Goal: Information Seeking & Learning: Learn about a topic

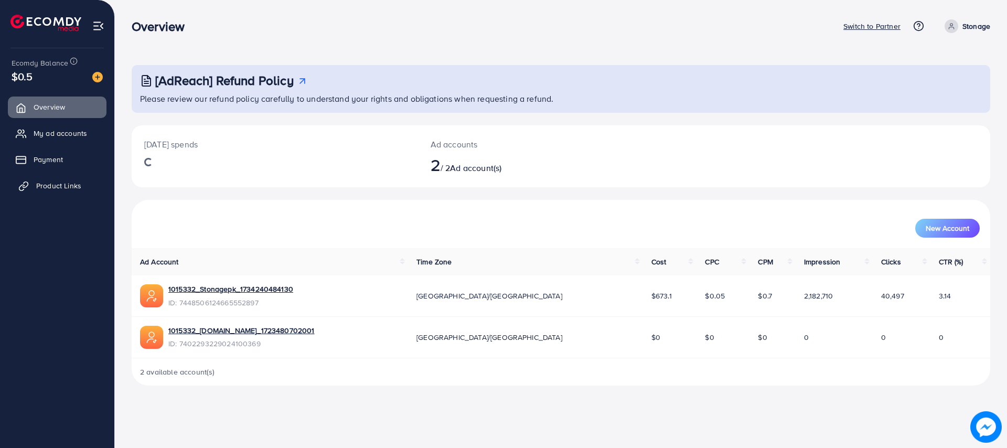
click at [48, 191] on link "Product Links" at bounding box center [57, 185] width 99 height 21
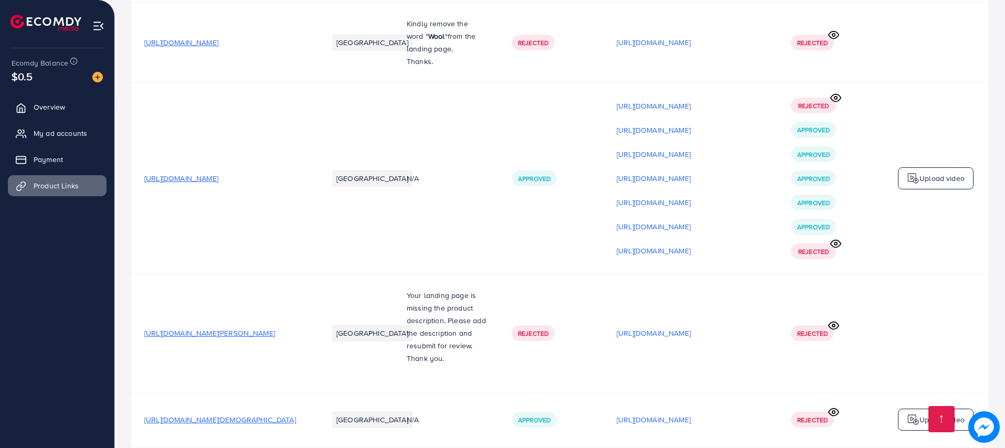
scroll to position [539, 0]
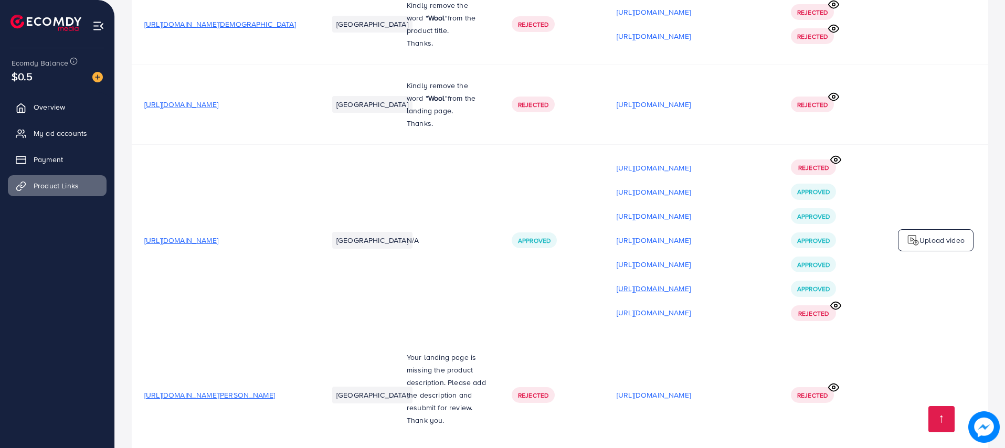
click at [690, 289] on p "[URL][DOMAIN_NAME]" at bounding box center [653, 288] width 74 height 13
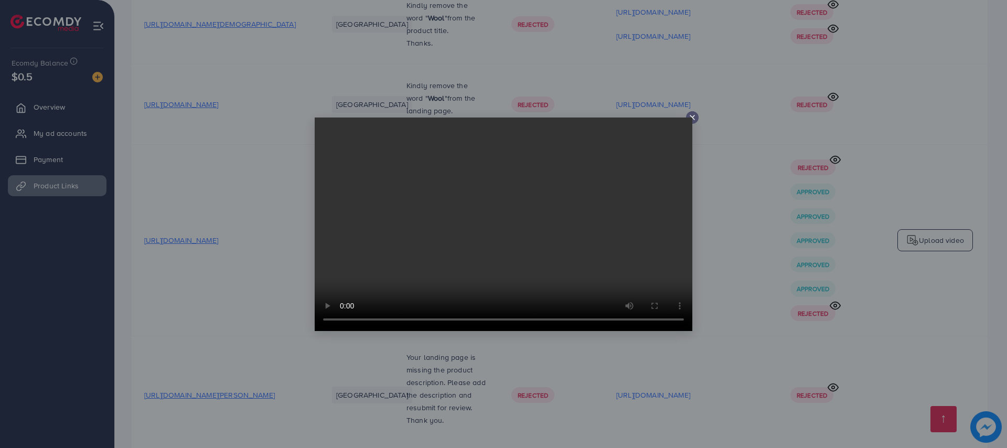
click at [691, 116] on icon at bounding box center [692, 117] width 8 height 8
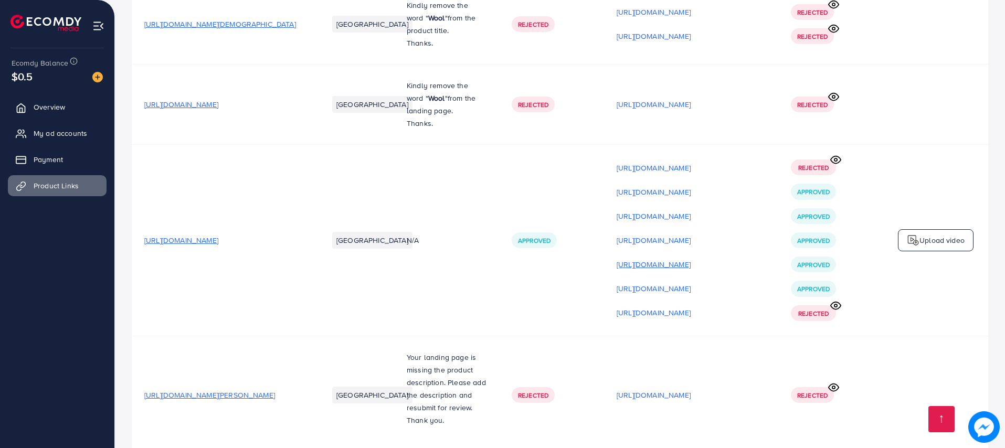
click at [690, 271] on p "[URL][DOMAIN_NAME]" at bounding box center [653, 264] width 74 height 13
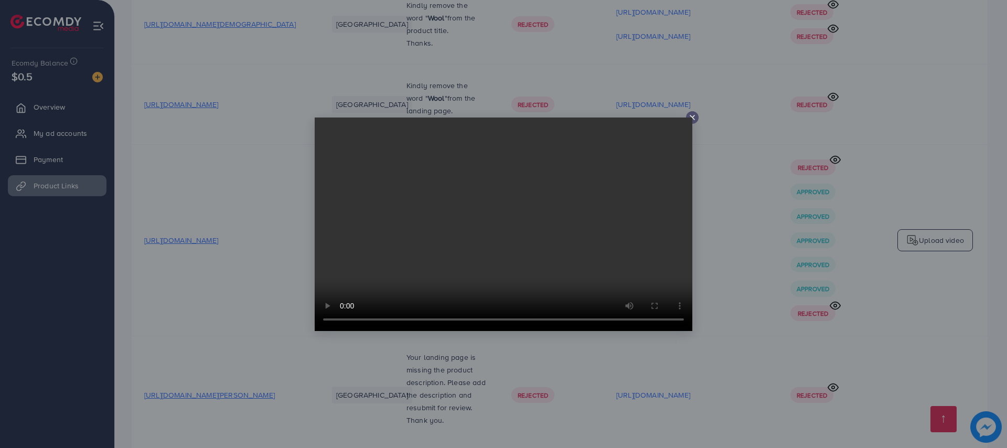
click at [695, 118] on icon at bounding box center [692, 117] width 8 height 8
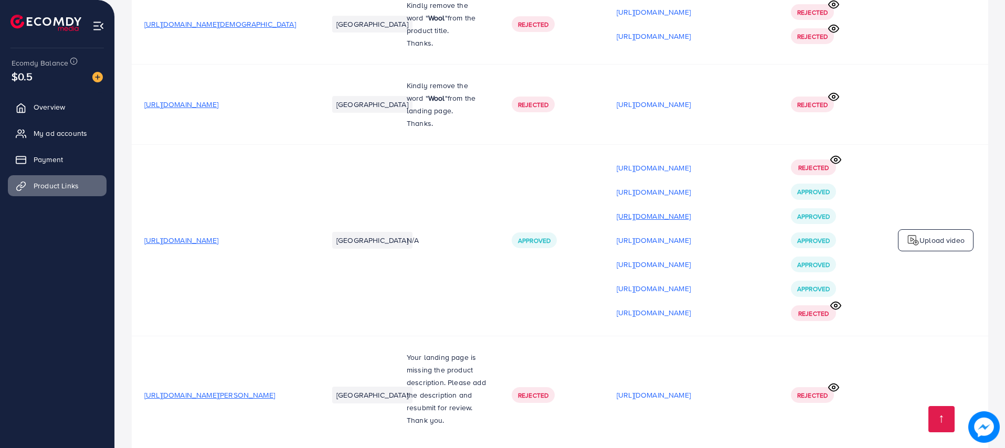
click at [690, 221] on p "[URL][DOMAIN_NAME]" at bounding box center [653, 216] width 74 height 13
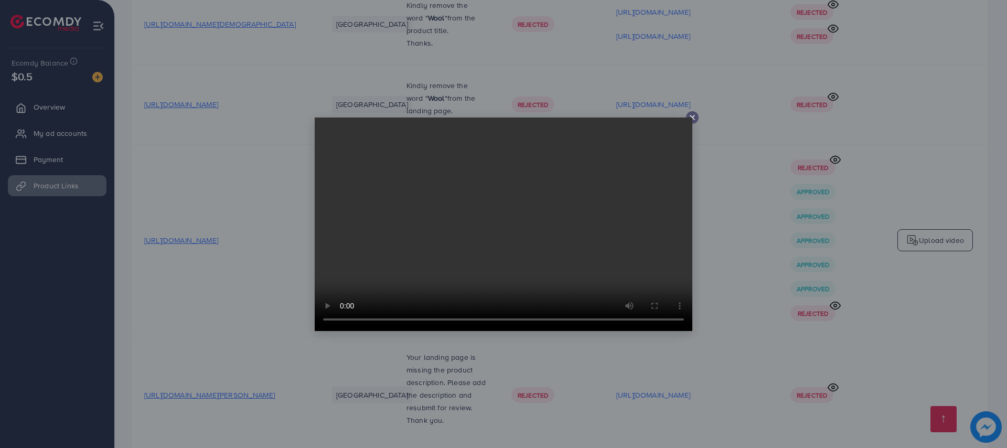
click at [696, 120] on icon at bounding box center [692, 117] width 8 height 8
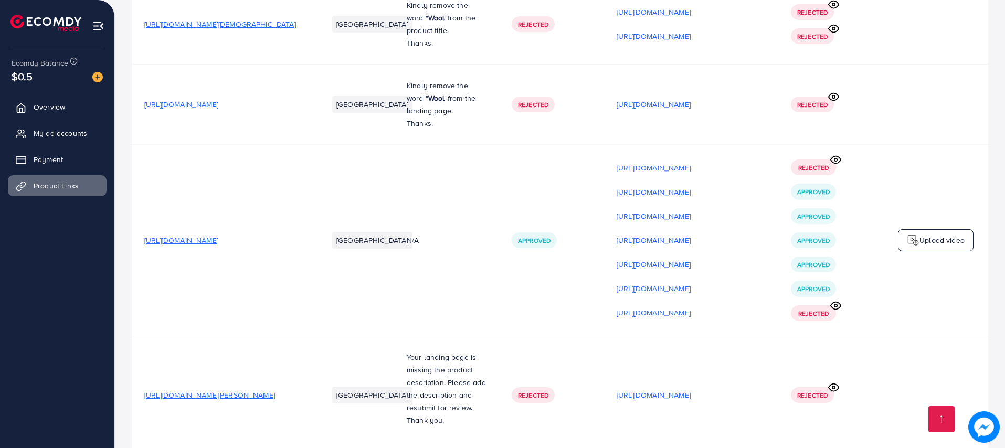
click at [218, 242] on span "[URL][DOMAIN_NAME]" at bounding box center [181, 240] width 74 height 10
